Goal: Find specific page/section: Find specific page/section

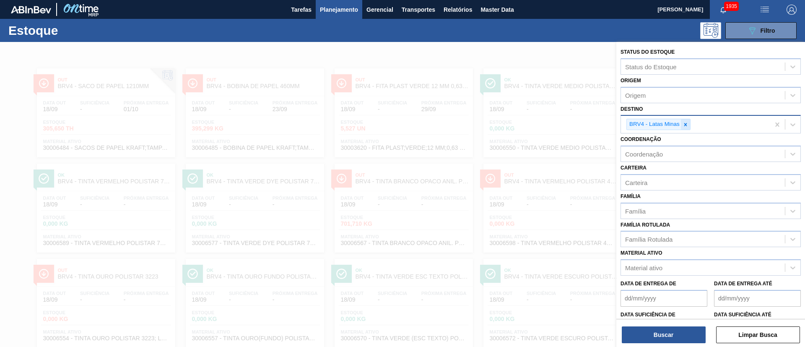
click at [689, 124] on div at bounding box center [685, 124] width 9 height 10
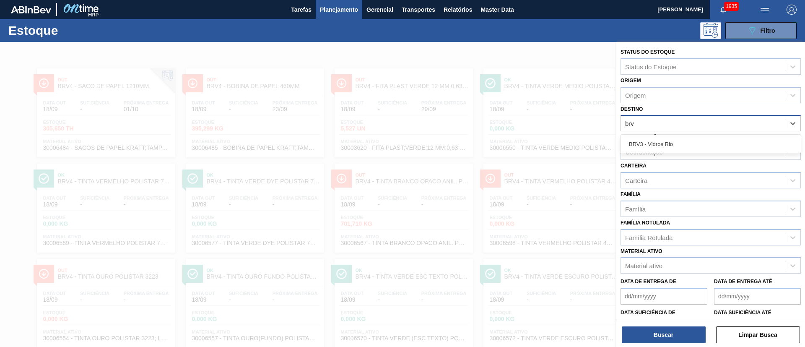
type input "brv3"
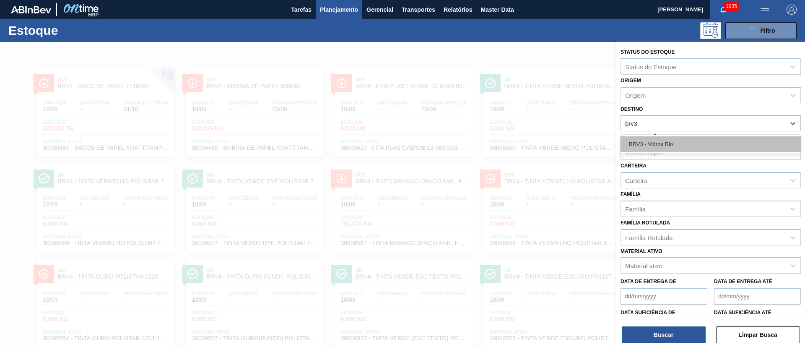
click at [652, 141] on div "BRV3 - Vidros Rio" at bounding box center [710, 144] width 180 height 16
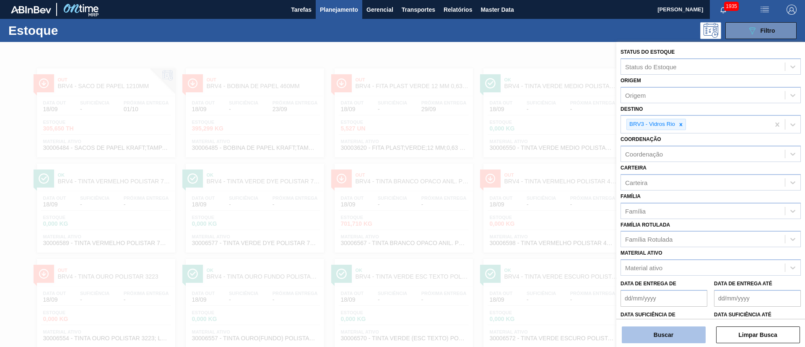
click at [655, 333] on button "Buscar" at bounding box center [664, 334] width 84 height 17
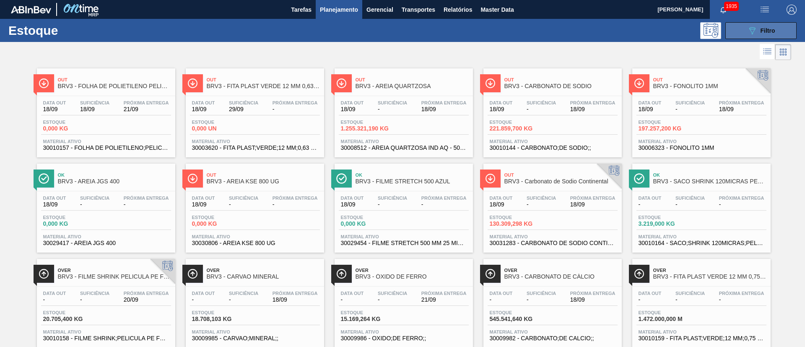
click at [753, 35] on icon "089F7B8B-B2A5-4AFE-B5C0-19BA573D28AC" at bounding box center [752, 31] width 10 height 10
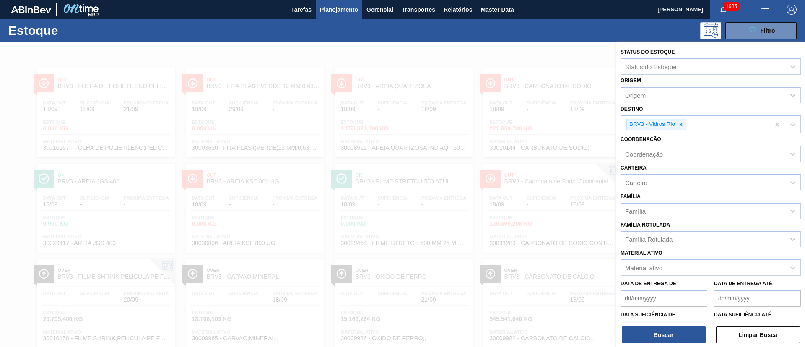
click at [477, 35] on div "089F7B8B-B2A5-4AFE-B5C0-19BA573D28AC Filtro" at bounding box center [467, 30] width 667 height 17
click at [770, 35] on div "089F7B8B-B2A5-4AFE-B5C0-19BA573D28AC Filtro" at bounding box center [761, 31] width 28 height 10
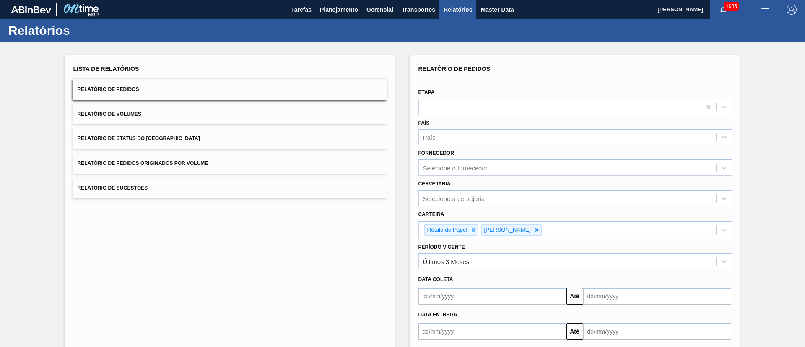
scroll to position [44, 0]
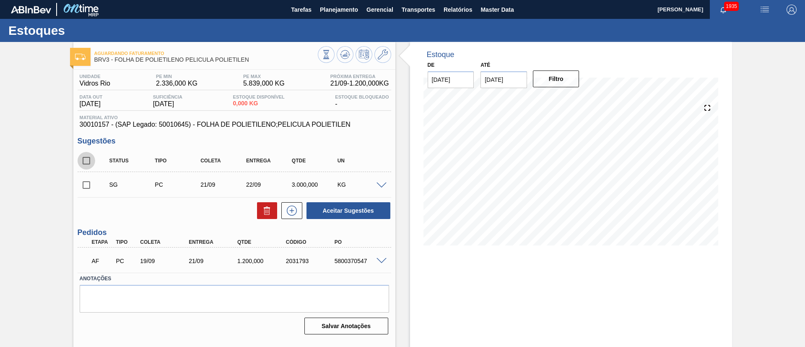
click at [88, 158] on input "checkbox" at bounding box center [87, 161] width 18 height 18
checkbox input "true"
click at [260, 210] on button at bounding box center [267, 210] width 20 height 17
checkbox input "false"
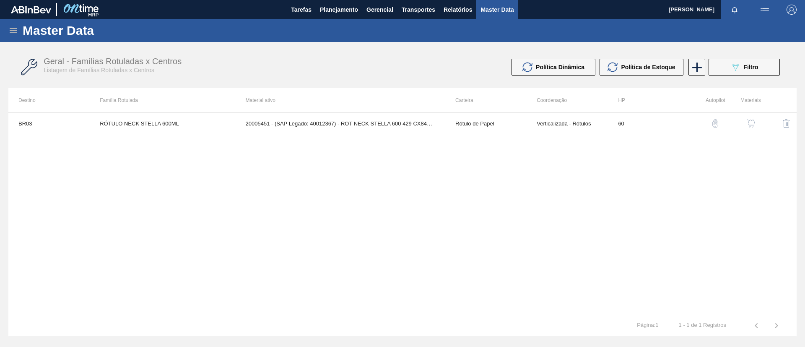
click at [13, 29] on icon at bounding box center [13, 31] width 10 height 10
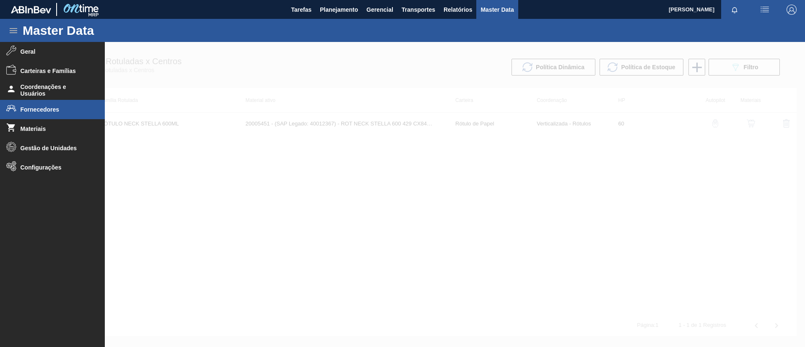
click at [48, 107] on span "Fornecedores" at bounding box center [55, 109] width 69 height 7
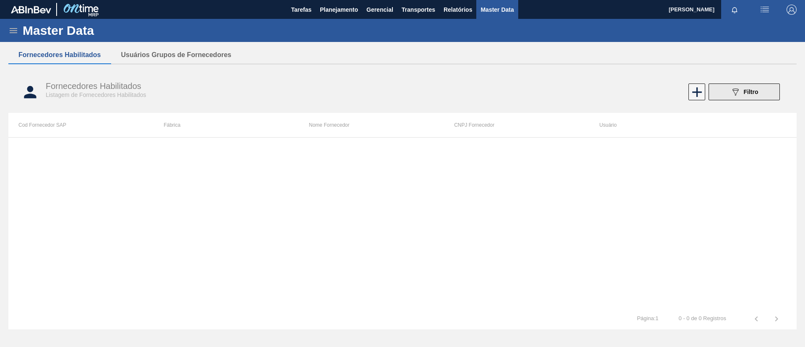
click at [732, 88] on icon "089F7B8B-B2A5-4AFE-B5C0-19BA573D28AC" at bounding box center [735, 92] width 10 height 10
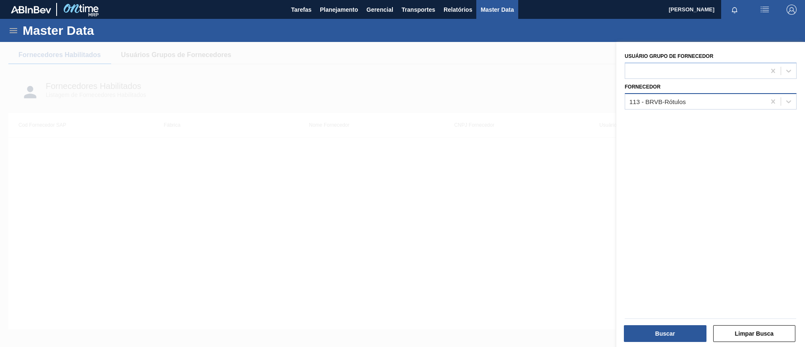
click at [678, 101] on div "113 - BRVB-Rótulos" at bounding box center [657, 101] width 57 height 7
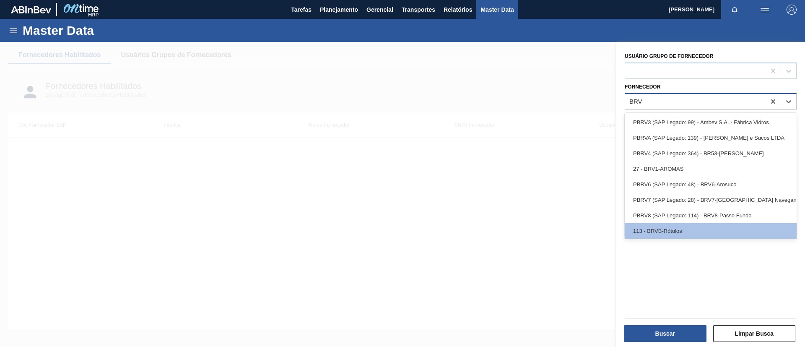
type input "BRV1"
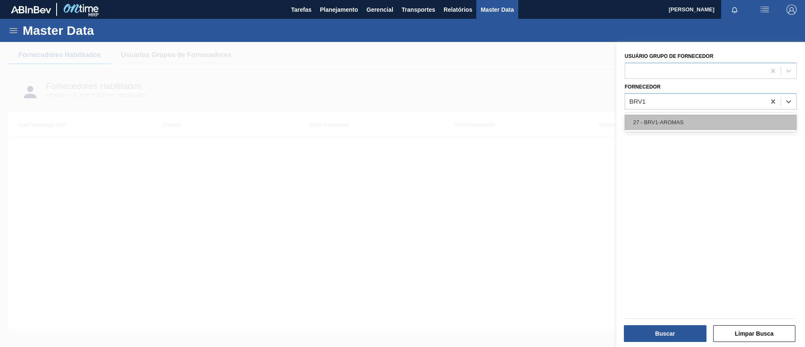
click at [660, 117] on div "27 - BRV1-AROMAS" at bounding box center [710, 122] width 172 height 16
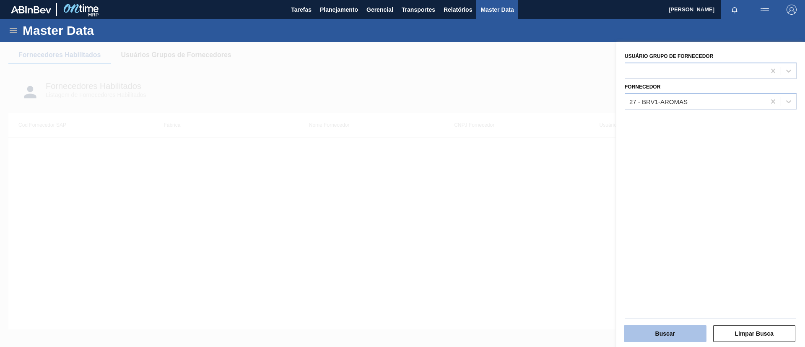
click at [677, 333] on button "Buscar" at bounding box center [665, 333] width 83 height 17
